Goal: Find specific page/section

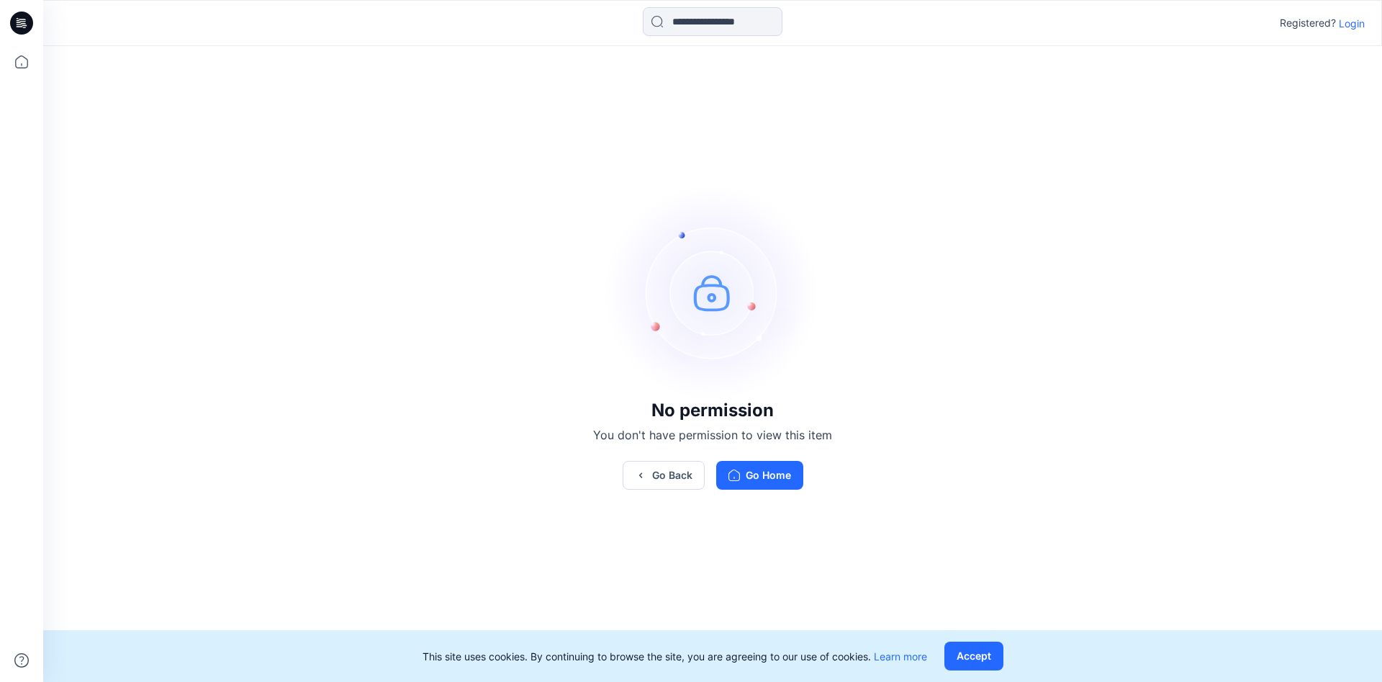
click at [1360, 27] on p "Login" at bounding box center [1352, 23] width 26 height 15
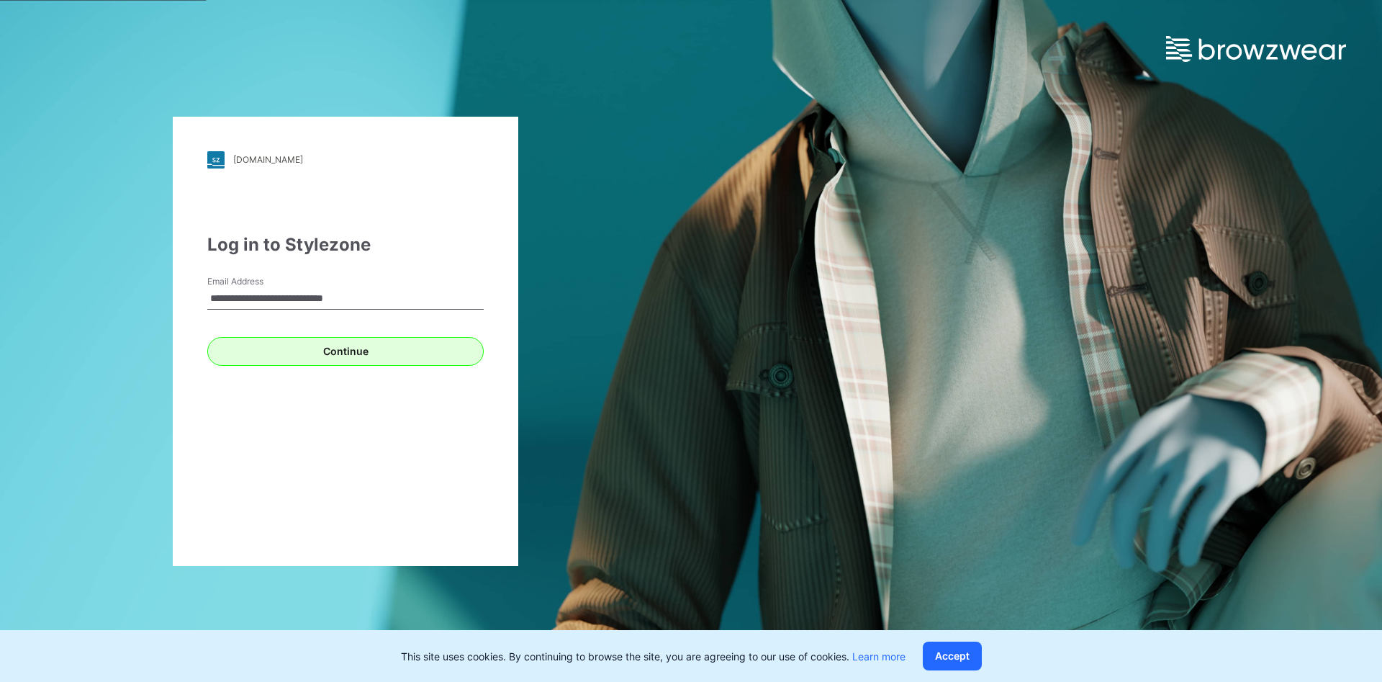
type input "**********"
click at [327, 349] on button "Continue" at bounding box center [345, 351] width 276 height 29
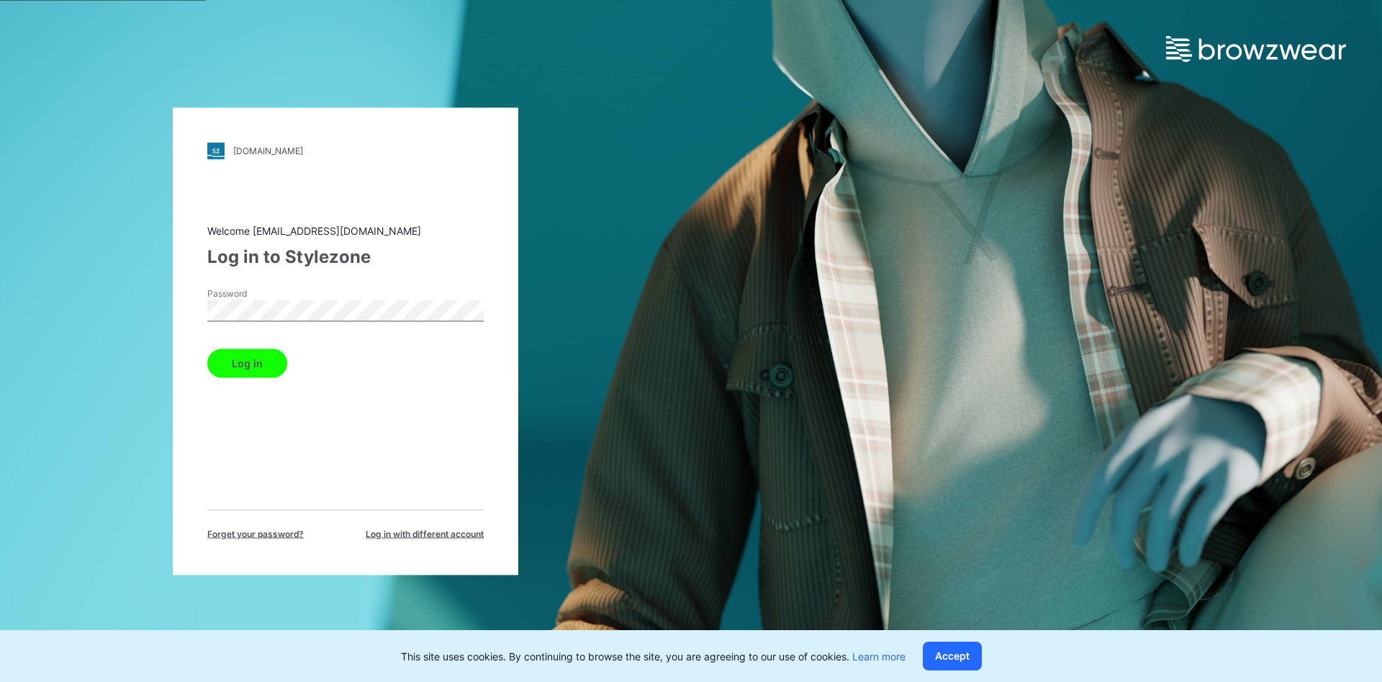
click at [265, 360] on button "Log in" at bounding box center [247, 363] width 80 height 29
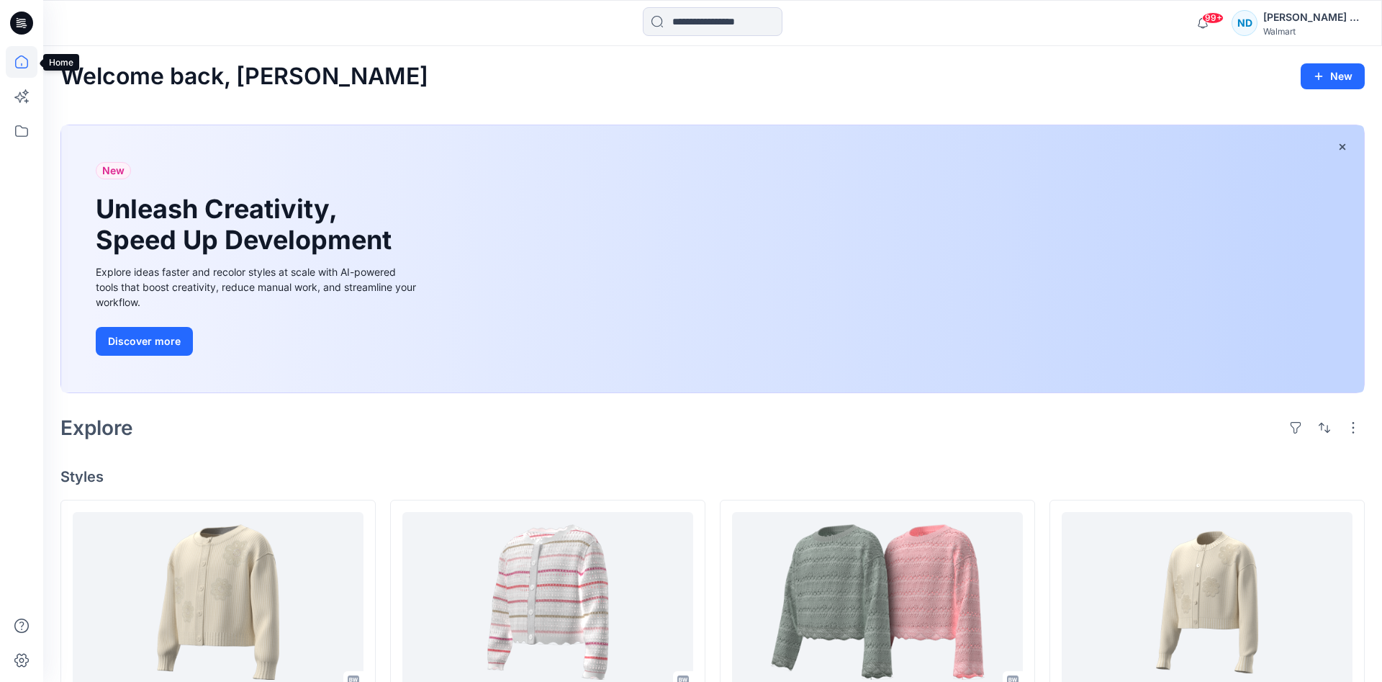
click at [20, 63] on icon at bounding box center [22, 62] width 32 height 32
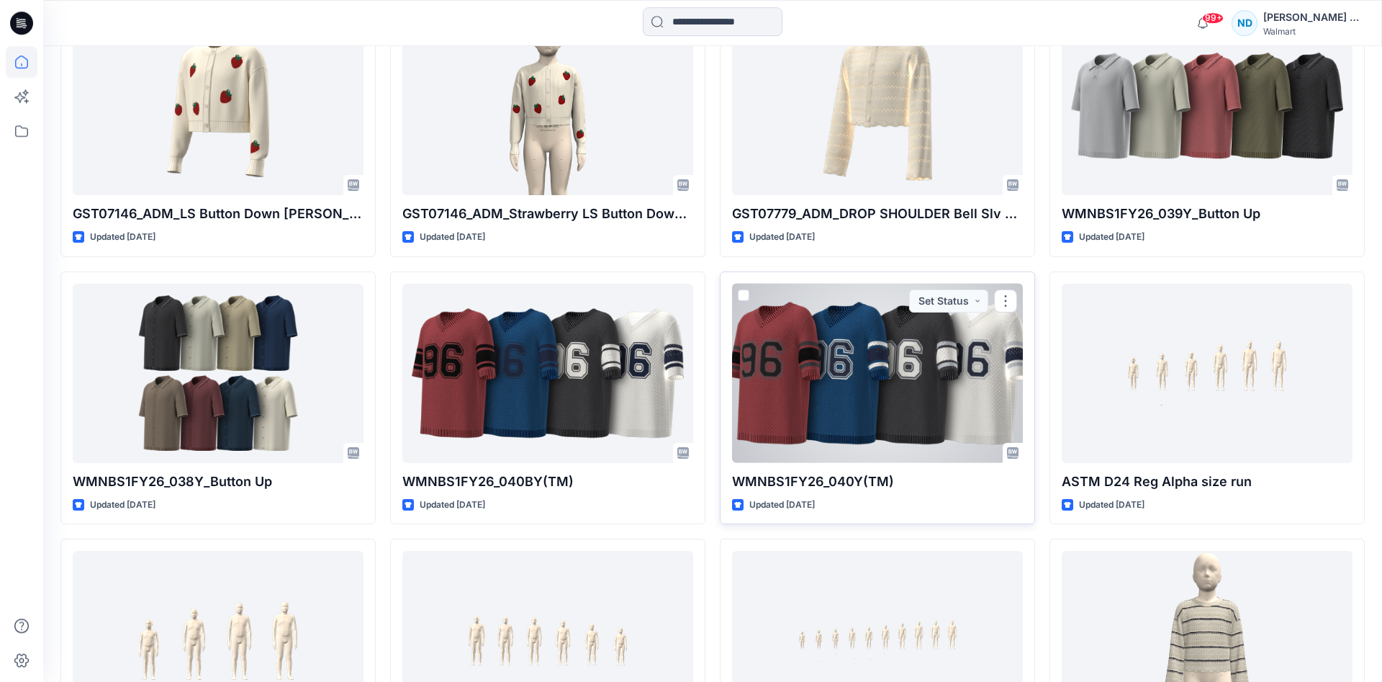
scroll to position [1043, 0]
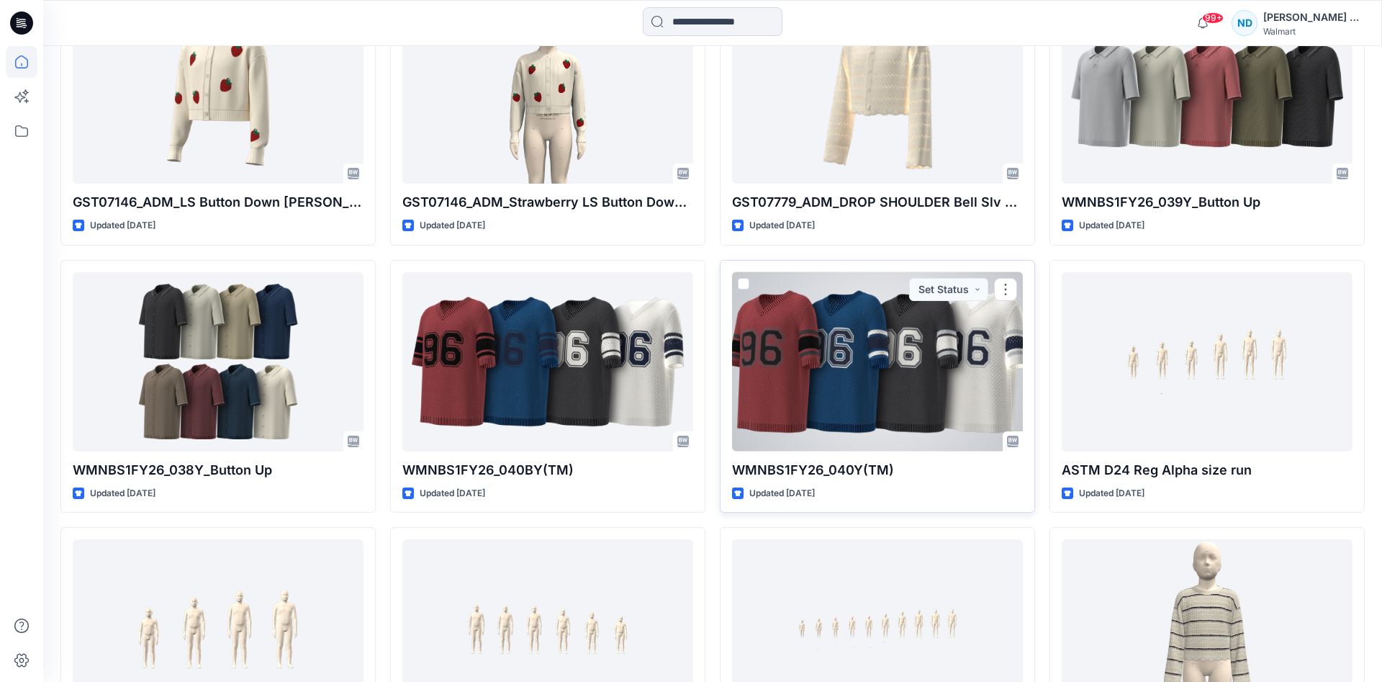
click at [863, 361] on div at bounding box center [877, 361] width 291 height 179
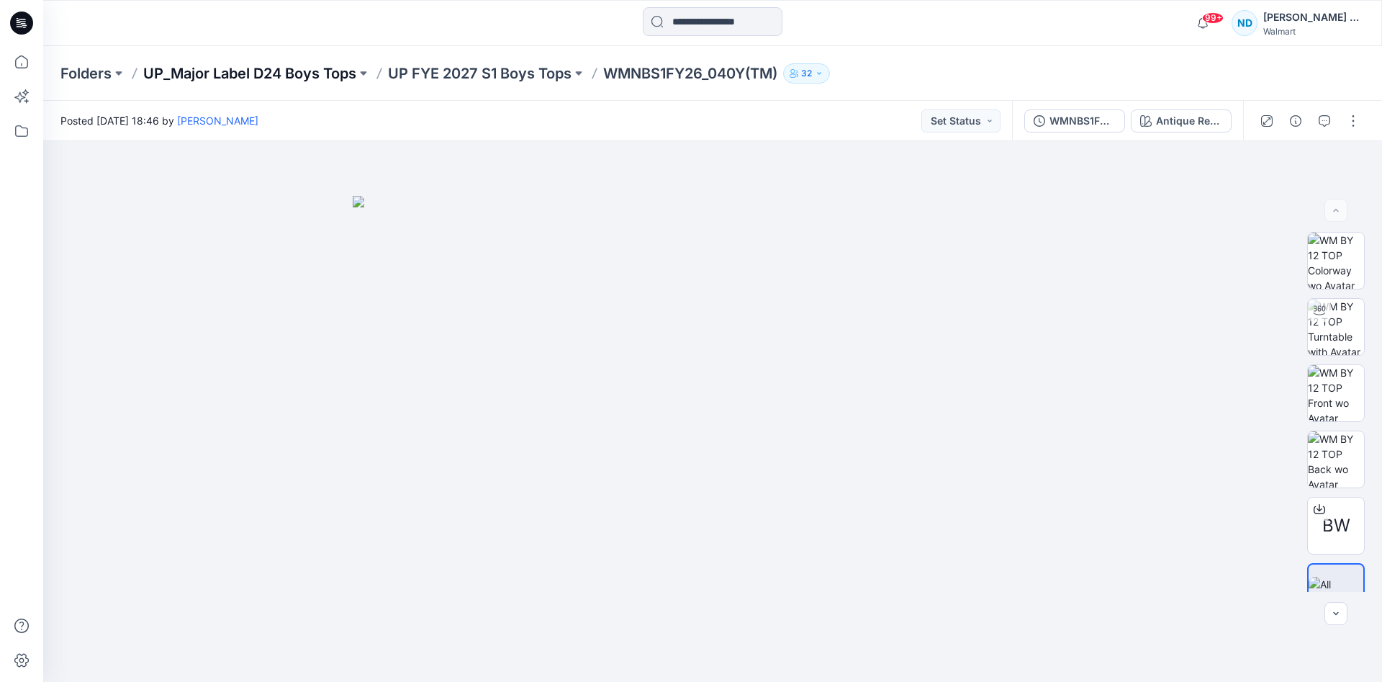
click at [204, 76] on p "UP_Major Label D24 Boys Tops" at bounding box center [249, 73] width 213 height 20
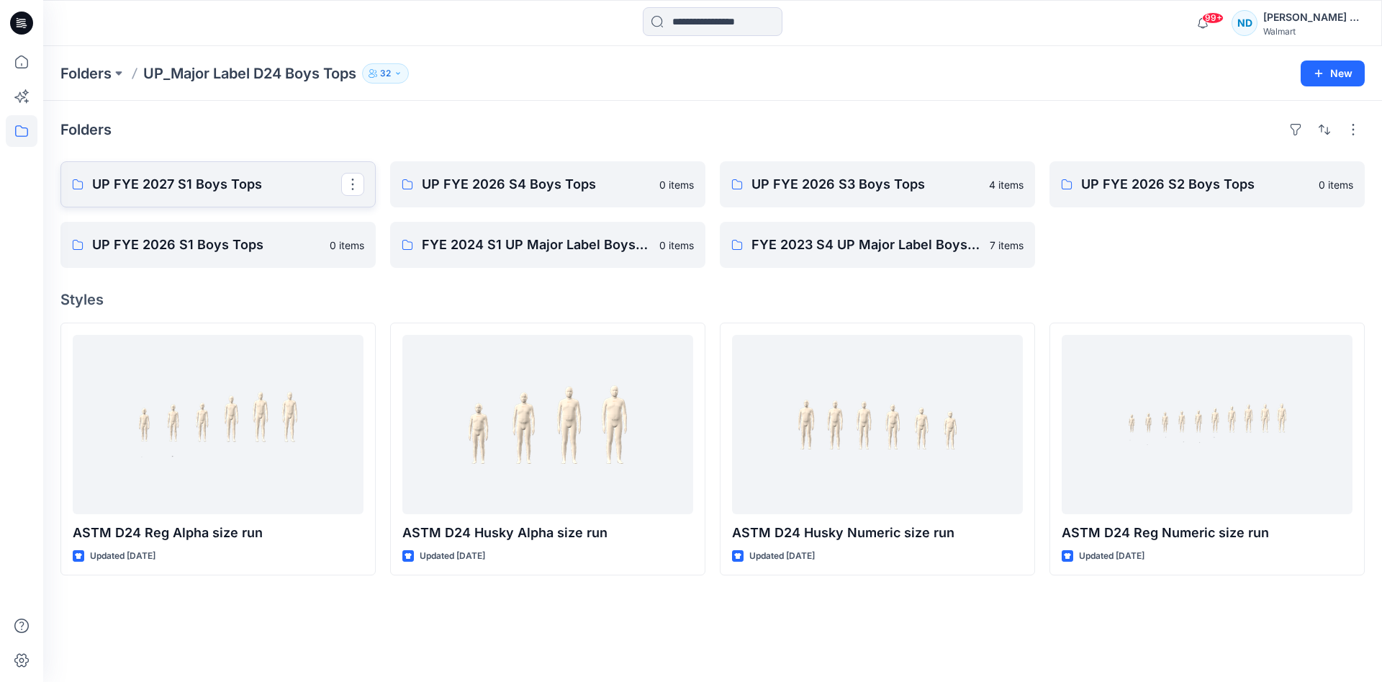
click at [209, 185] on p "UP FYE 2027 S1 Boys Tops" at bounding box center [216, 184] width 249 height 20
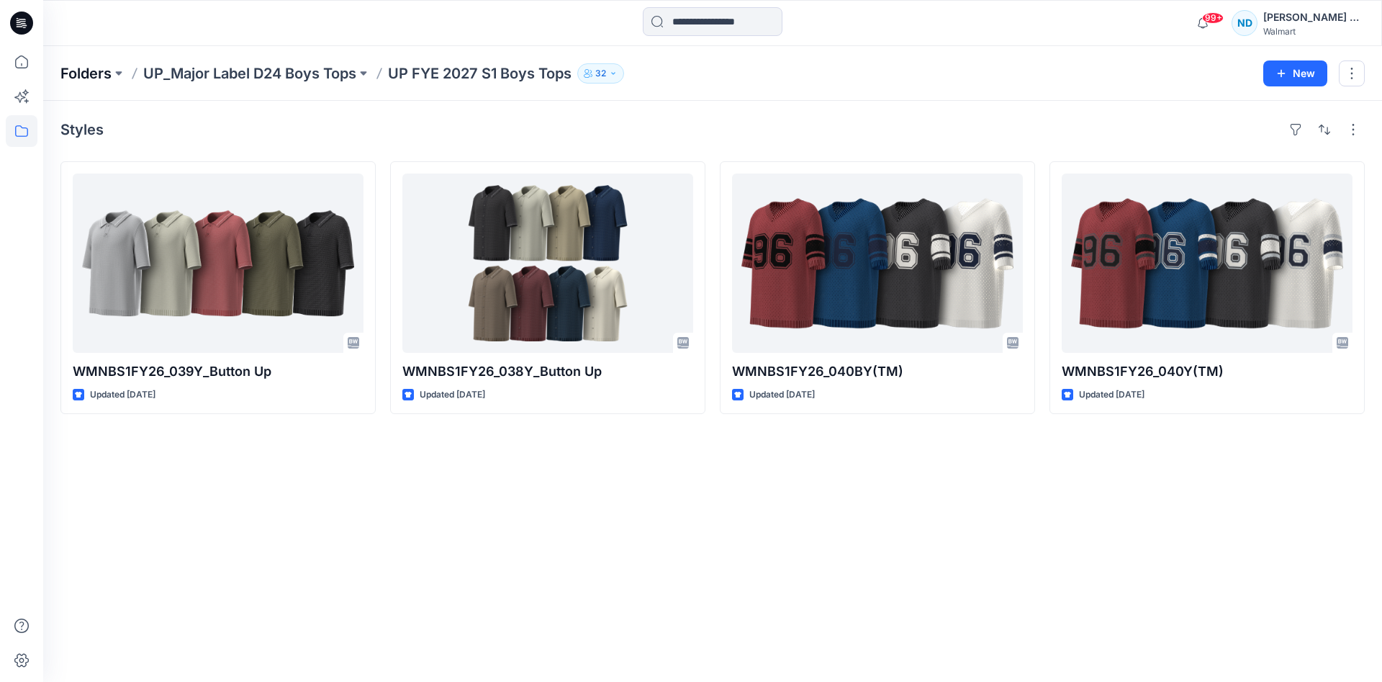
click at [84, 74] on p "Folders" at bounding box center [85, 73] width 51 height 20
